Goal: Information Seeking & Learning: Learn about a topic

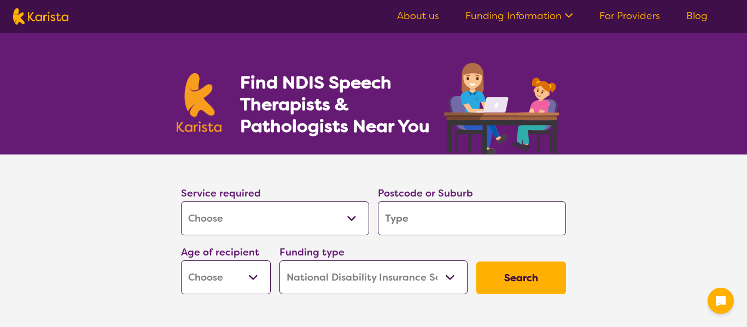
select select "[MEDICAL_DATA]"
select select "NDIS"
select select "[MEDICAL_DATA]"
select select "NDIS"
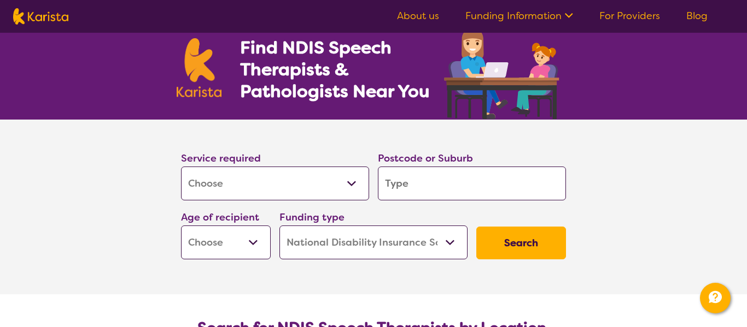
click at [344, 187] on select "Allied Health Assistant Assessment ([MEDICAL_DATA] or [MEDICAL_DATA]) Behaviour…" at bounding box center [275, 184] width 188 height 34
click at [98, 177] on section "Service required Allied Health Assistant Assessment ([MEDICAL_DATA] or [MEDICAL…" at bounding box center [373, 207] width 747 height 175
click at [283, 190] on select "Allied Health Assistant Assessment ([MEDICAL_DATA] or [MEDICAL_DATA]) Behaviour…" at bounding box center [275, 184] width 188 height 34
click at [121, 171] on section "Service required Allied Health Assistant Assessment ([MEDICAL_DATA] or [MEDICAL…" at bounding box center [373, 207] width 747 height 175
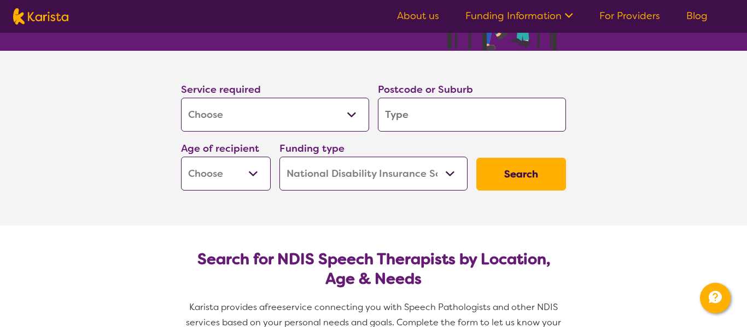
scroll to position [104, 0]
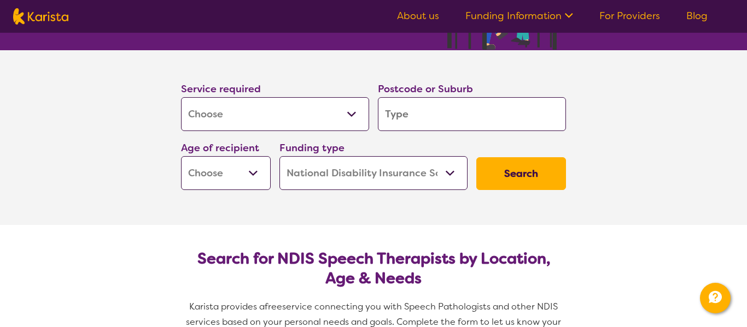
click at [403, 121] on input "search" at bounding box center [472, 114] width 188 height 34
type input "4165"
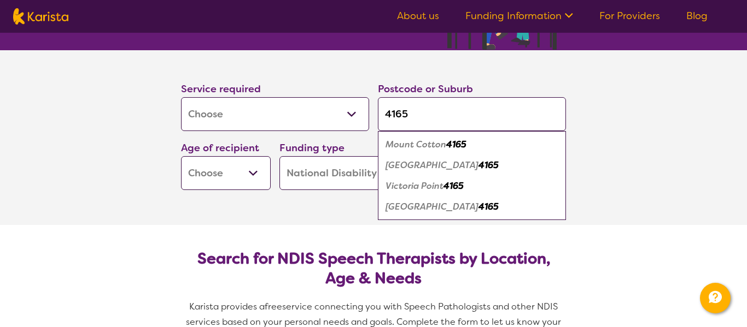
click at [472, 165] on div "[GEOGRAPHIC_DATA] 4165" at bounding box center [471, 165] width 177 height 21
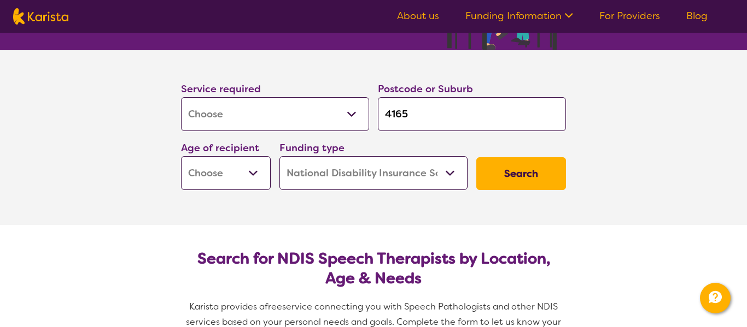
click at [512, 174] on button "Search" at bounding box center [521, 173] width 90 height 33
click at [215, 169] on select "Early Childhood - 0 to 9 Child - 10 to 11 Adolescent - 12 to 17 Adult - 18 to 6…" at bounding box center [226, 173] width 90 height 34
select select "EC"
click at [181, 156] on select "Early Childhood - 0 to 9 Child - 10 to 11 Adolescent - 12 to 17 Adult - 18 to 6…" at bounding box center [226, 173] width 90 height 34
select select "EC"
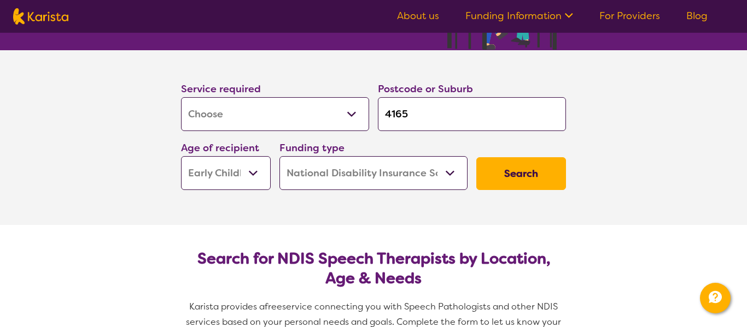
click at [511, 185] on button "Search" at bounding box center [521, 173] width 90 height 33
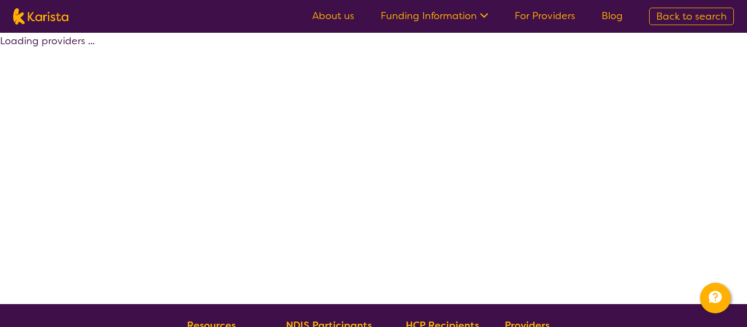
select select "by_score"
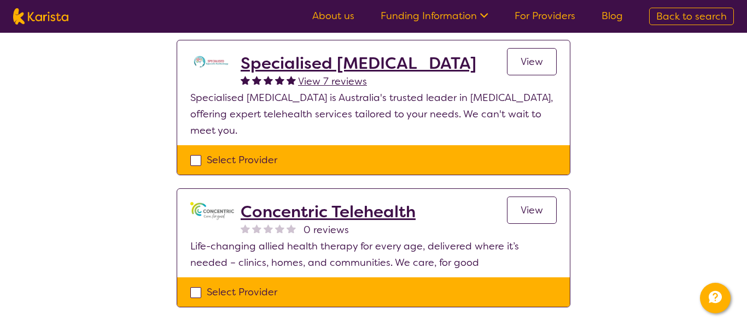
scroll to position [111, 0]
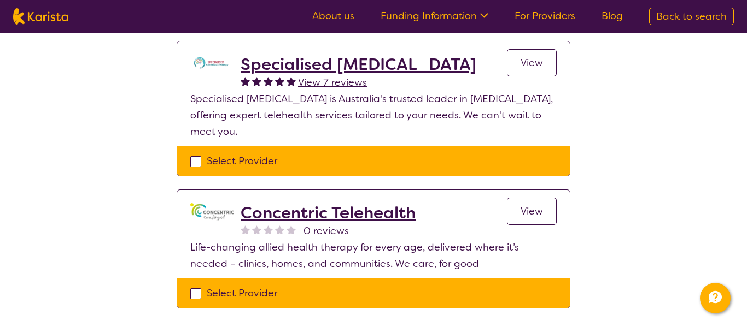
click at [522, 65] on span "View" at bounding box center [531, 62] width 22 height 13
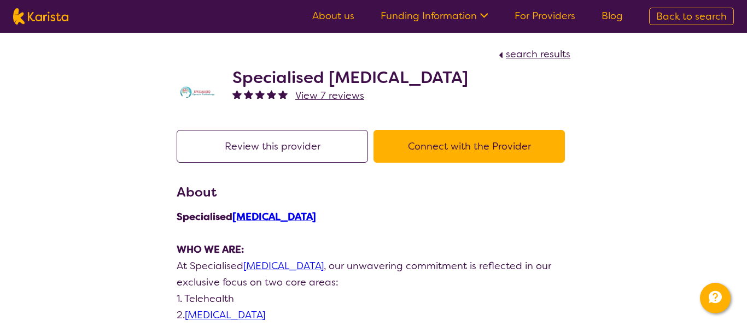
select select "by_score"
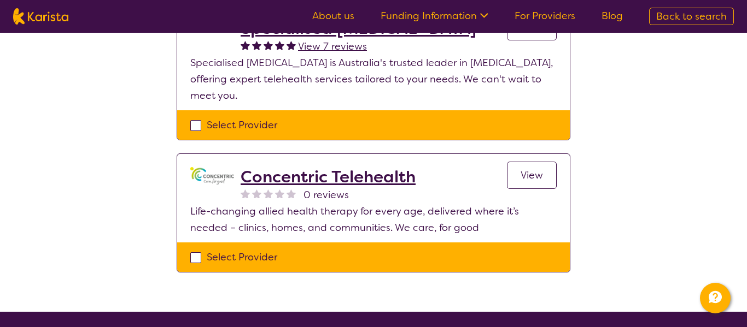
scroll to position [149, 0]
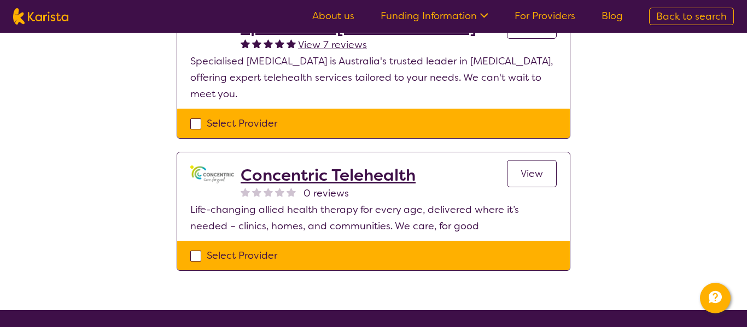
click at [535, 178] on span "View" at bounding box center [531, 173] width 22 height 13
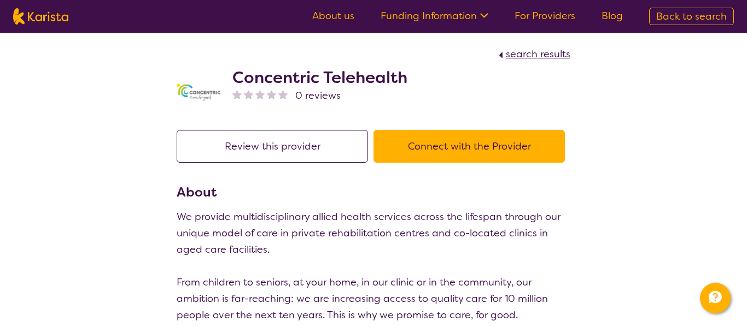
click at [523, 56] on span "search results" at bounding box center [538, 54] width 64 height 13
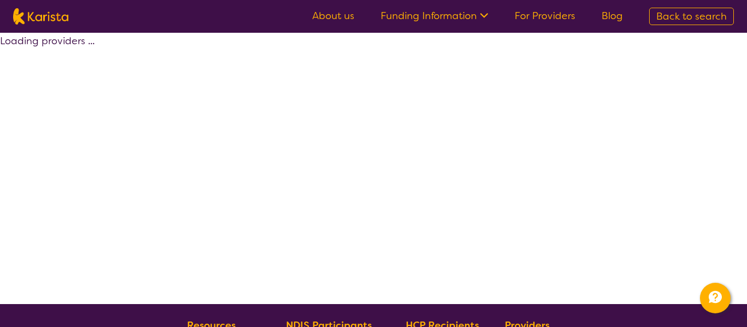
select select "by_score"
